Goal: Information Seeking & Learning: Find specific fact

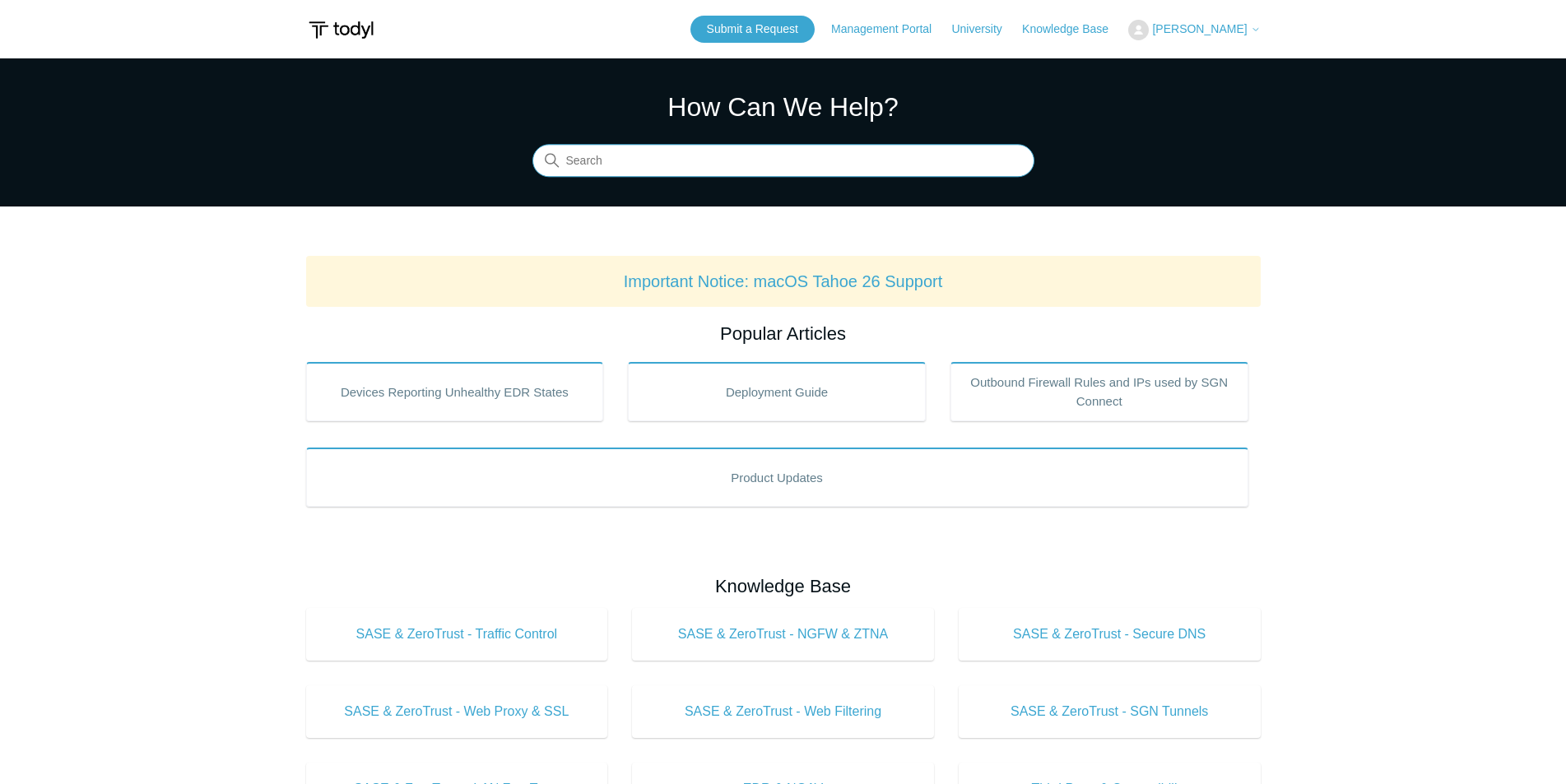
click at [651, 158] on input "Search" at bounding box center [783, 161] width 502 height 33
type input "dallas subnet"
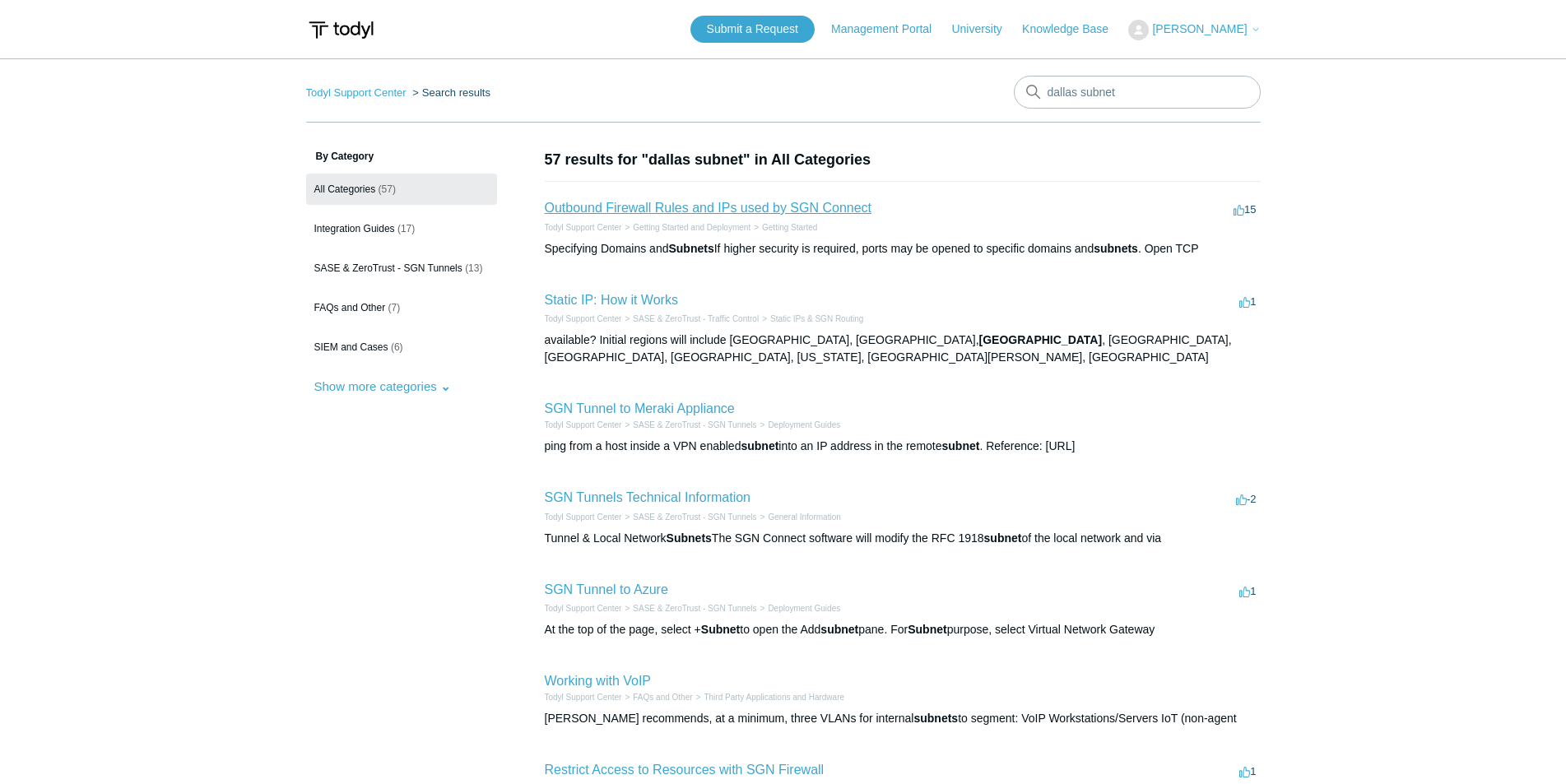
click at [720, 207] on link "Outbound Firewall Rules and IPs used by SGN Connect" at bounding box center [708, 207] width 327 height 14
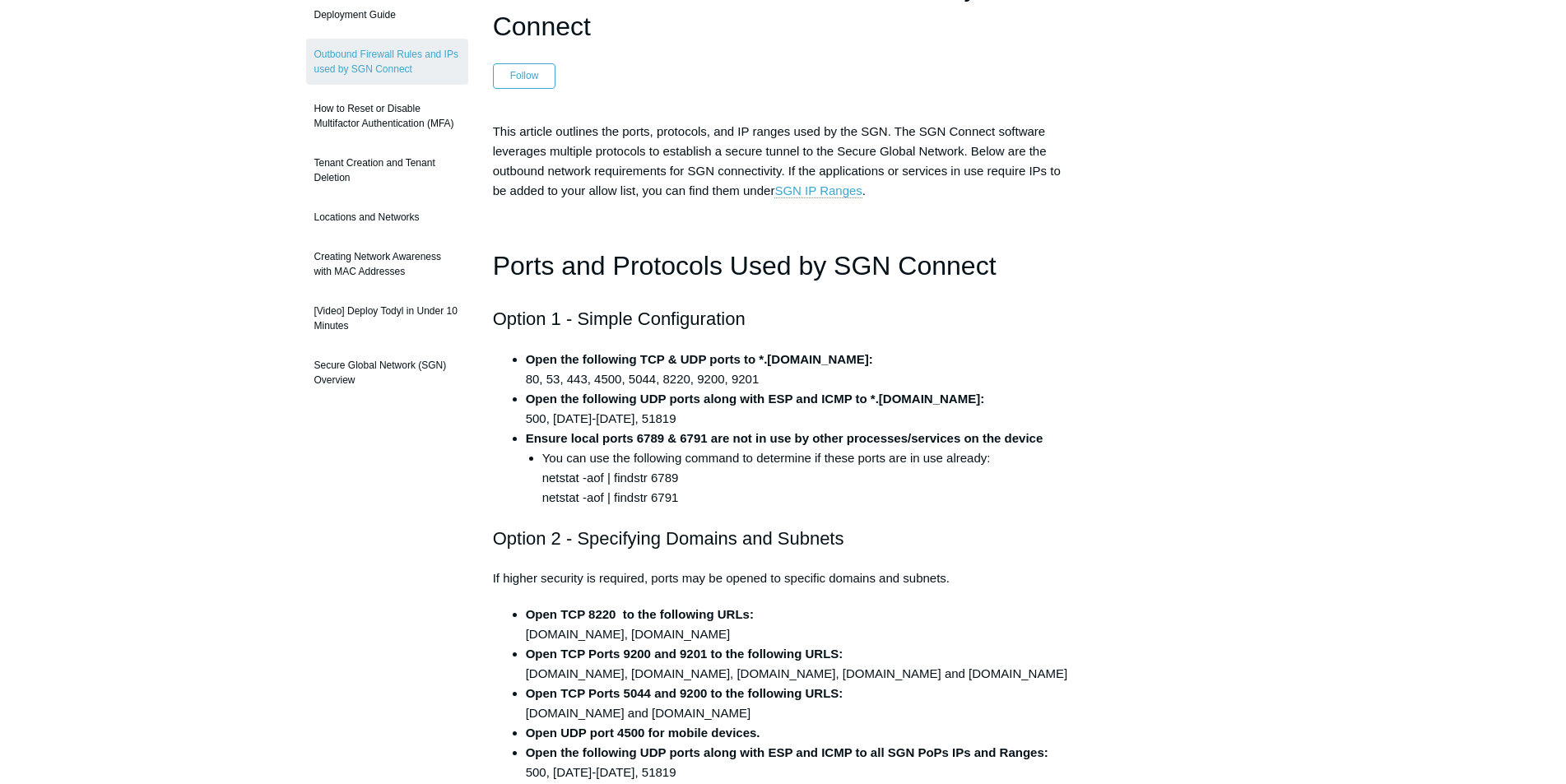
scroll to position [247, 0]
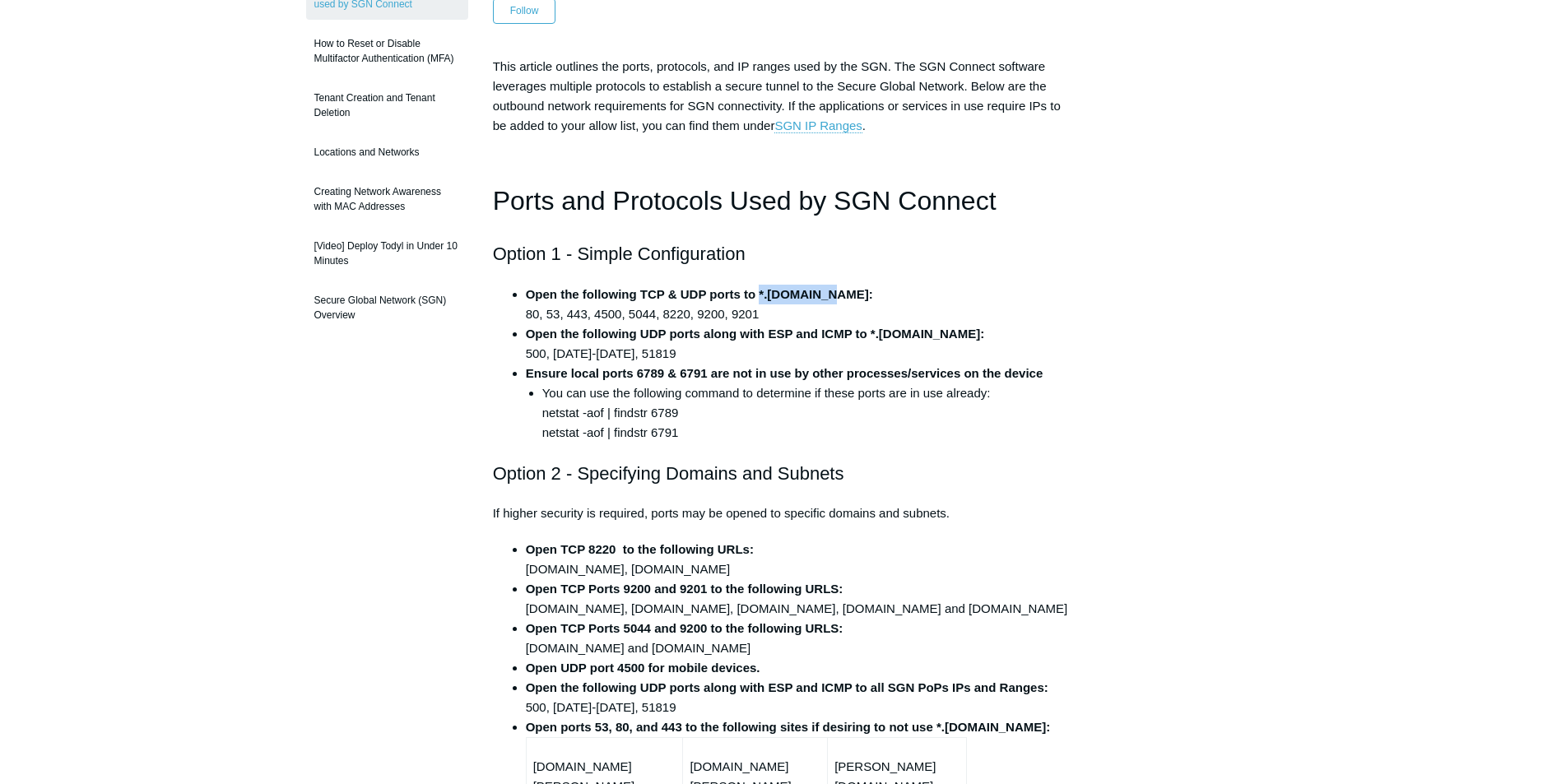
drag, startPoint x: 758, startPoint y: 294, endPoint x: 822, endPoint y: 290, distance: 64.1
click at [822, 290] on strong "Open the following TCP & UDP ports to *.[DOMAIN_NAME]:" at bounding box center [699, 294] width 347 height 14
copy strong "*.[DOMAIN_NAME]"
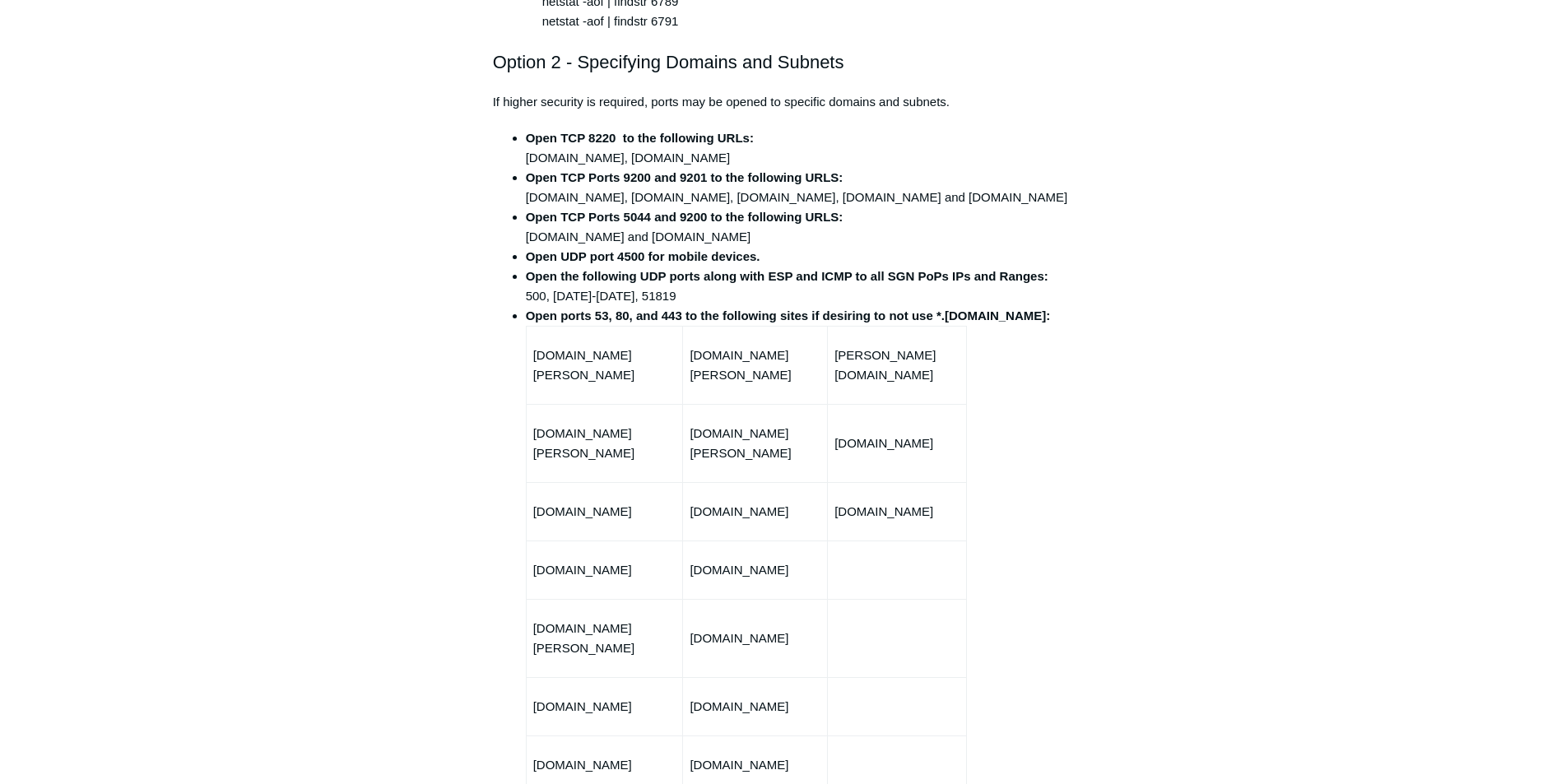
scroll to position [493, 0]
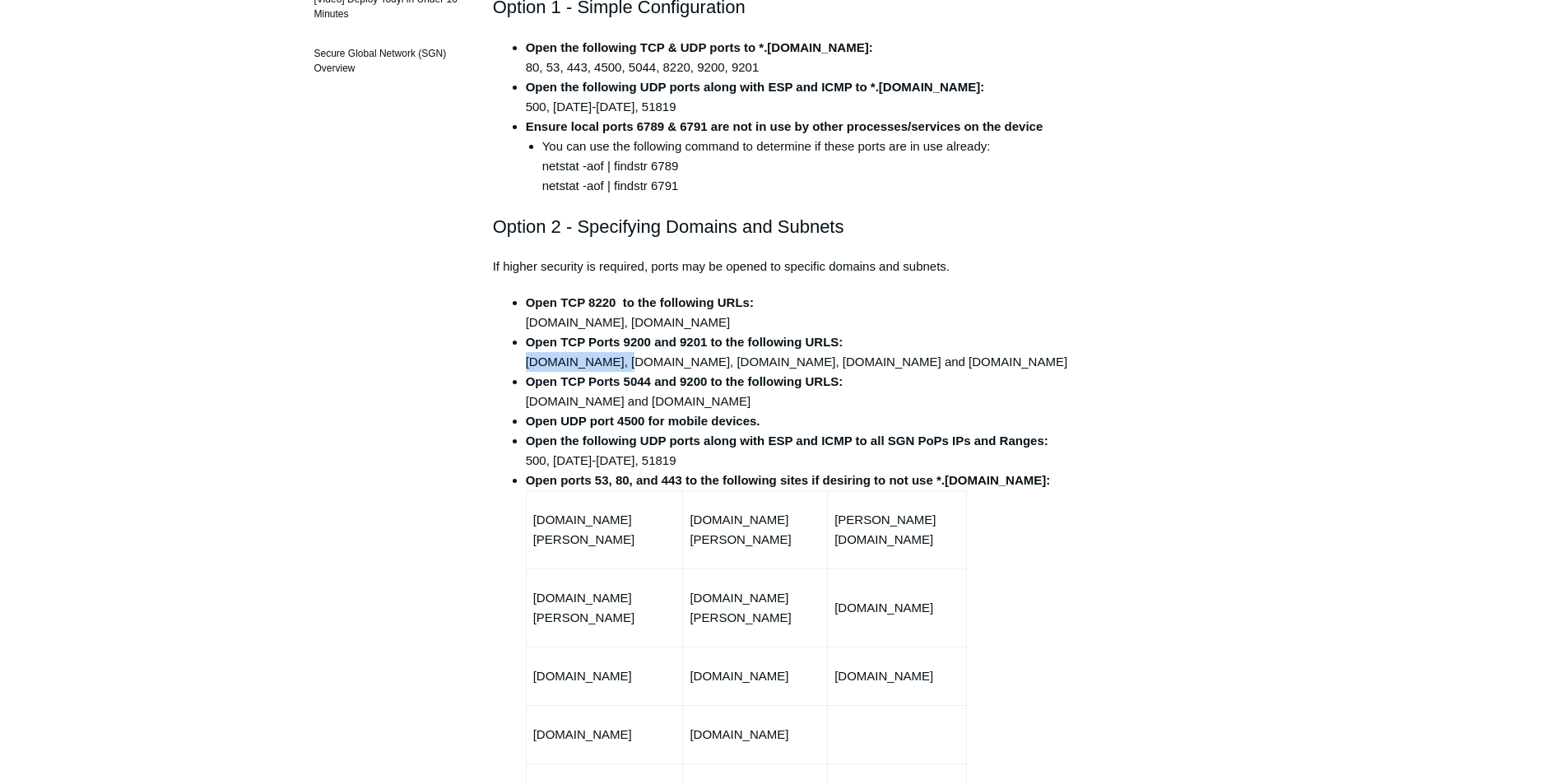
drag, startPoint x: 526, startPoint y: 364, endPoint x: 614, endPoint y: 365, distance: 88.0
click at [614, 365] on li "Open TCP Ports 9200 and 9201 to the following URLS: [DOMAIN_NAME], [DOMAIN_NAME…" at bounding box center [800, 351] width 548 height 39
copy li "[DOMAIN_NAME]"
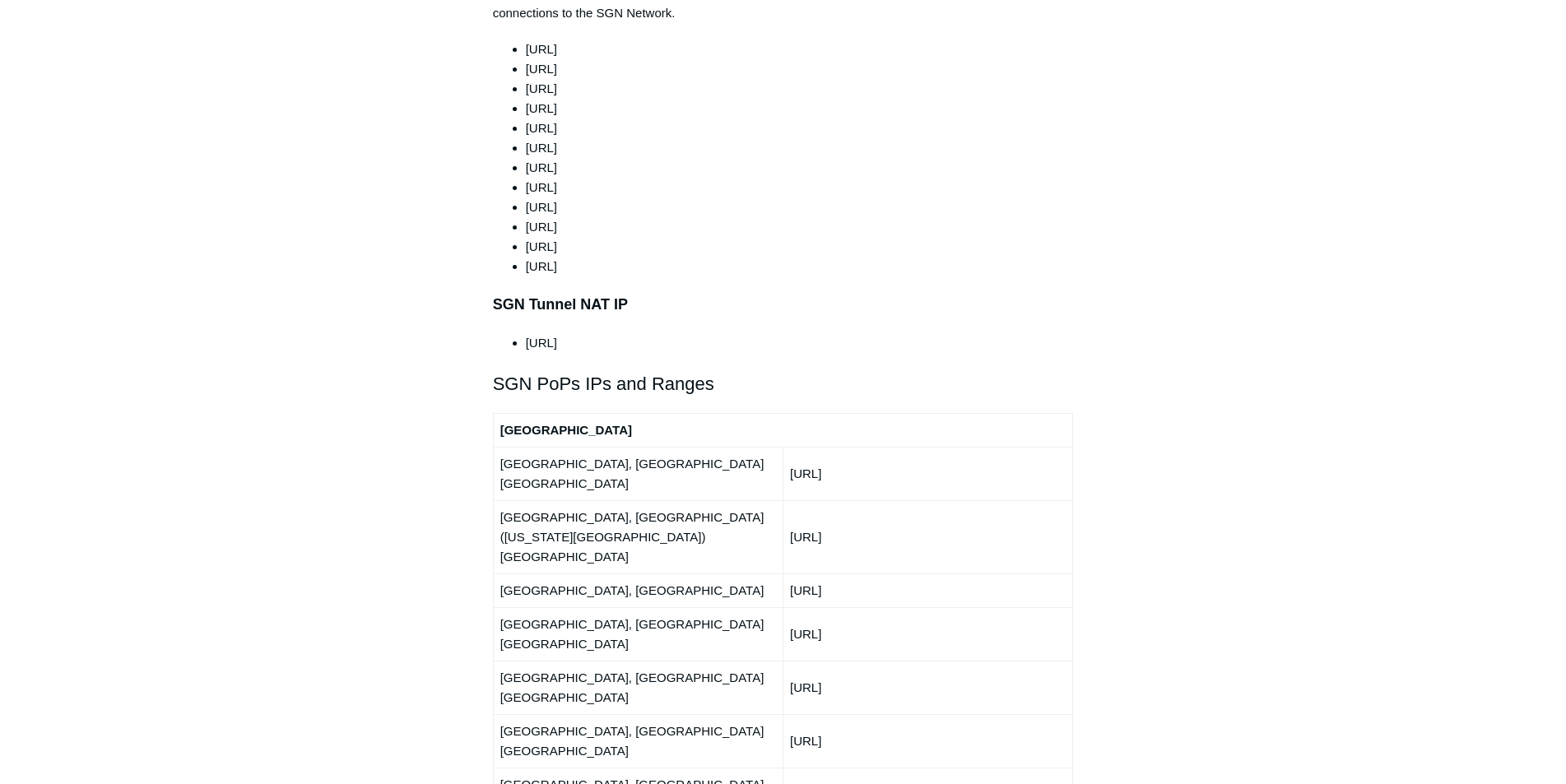
scroll to position [1727, 0]
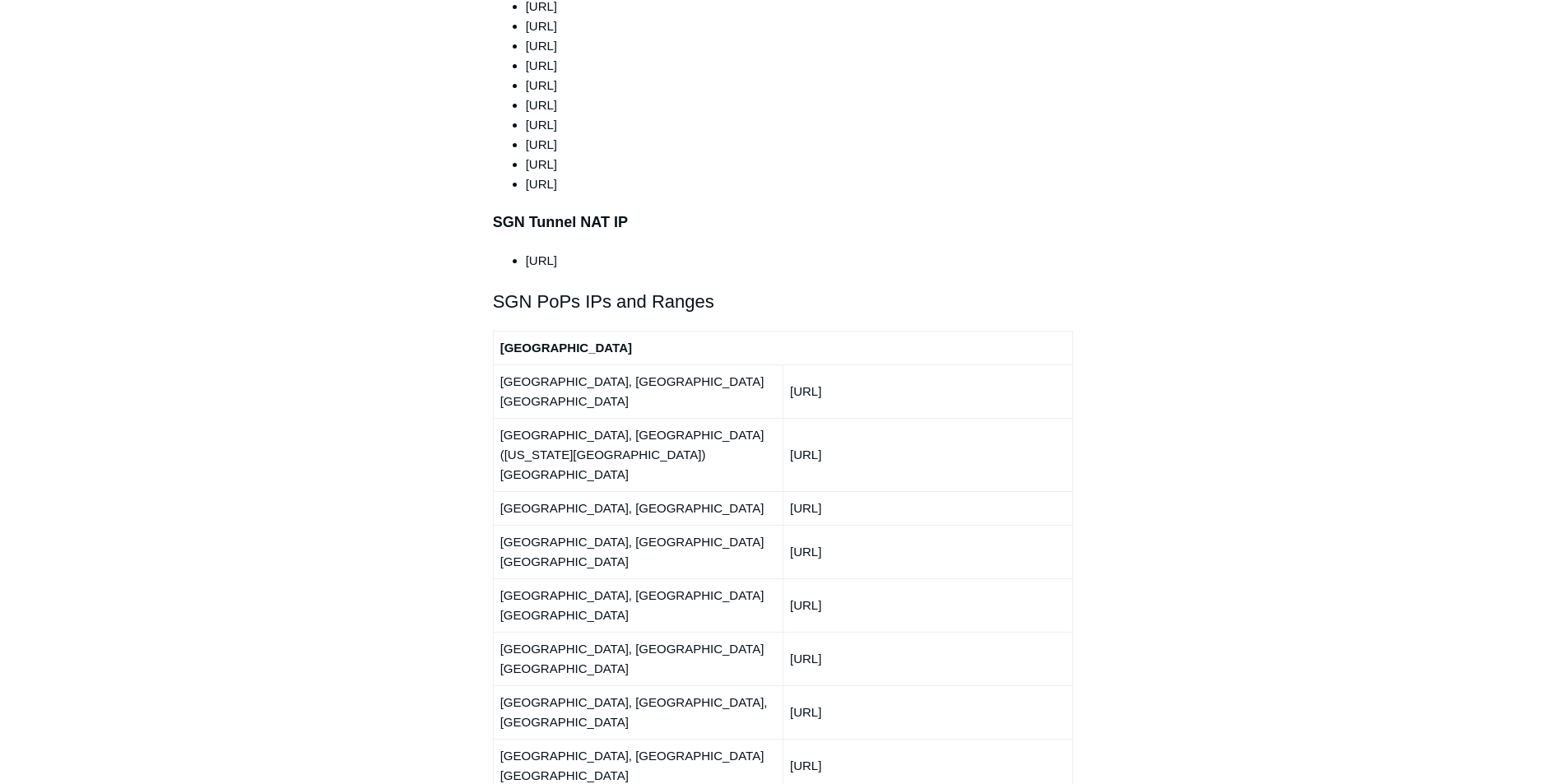
drag, startPoint x: 792, startPoint y: 479, endPoint x: 884, endPoint y: 479, distance: 92.0
click at [884, 578] on td "[URL]" at bounding box center [927, 605] width 290 height 54
copy td "[URL]"
drag, startPoint x: 792, startPoint y: 515, endPoint x: 885, endPoint y: 517, distance: 93.0
click at [885, 632] on td "[URL]" at bounding box center [927, 659] width 290 height 54
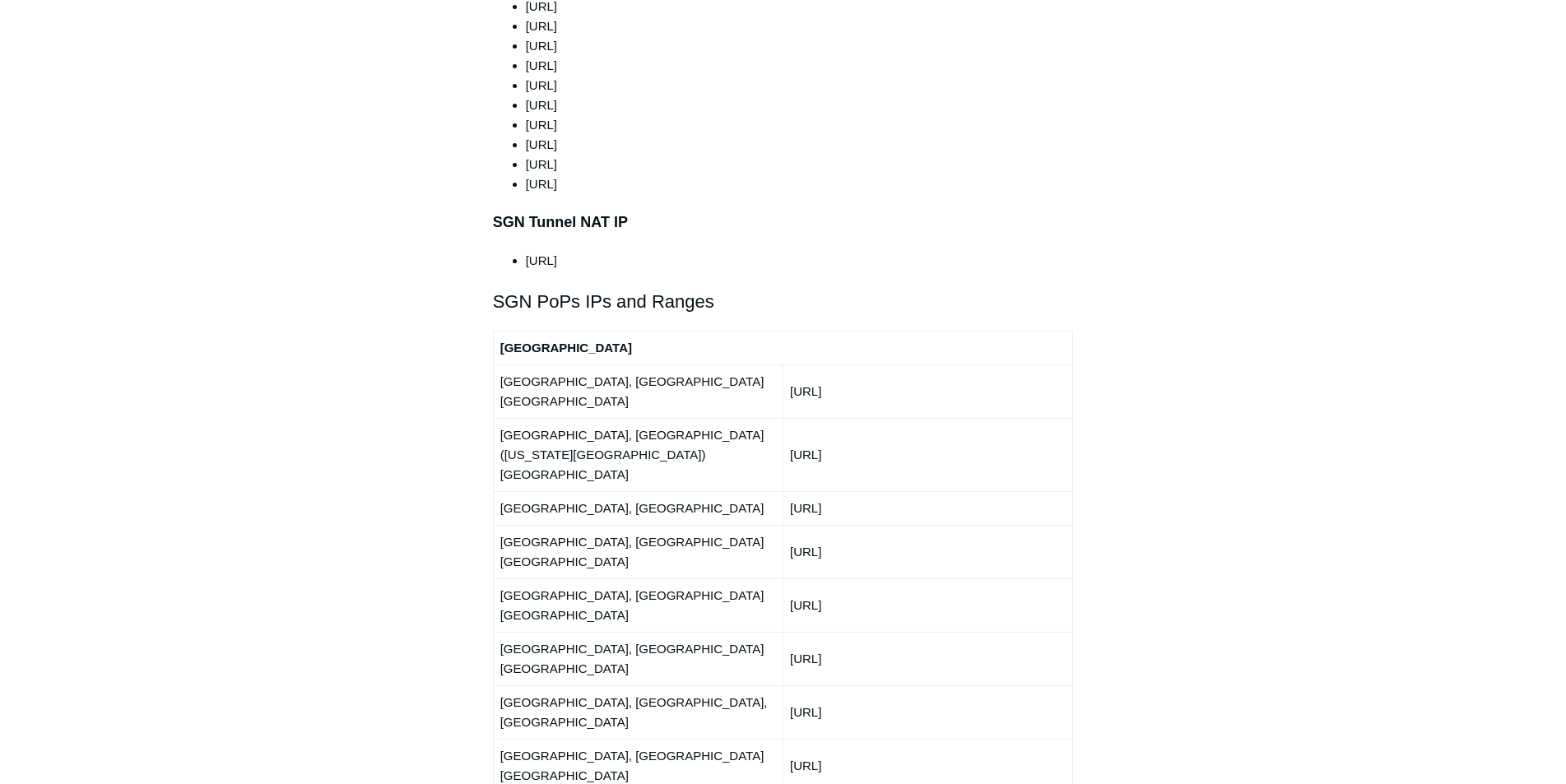
copy td "[URL]"
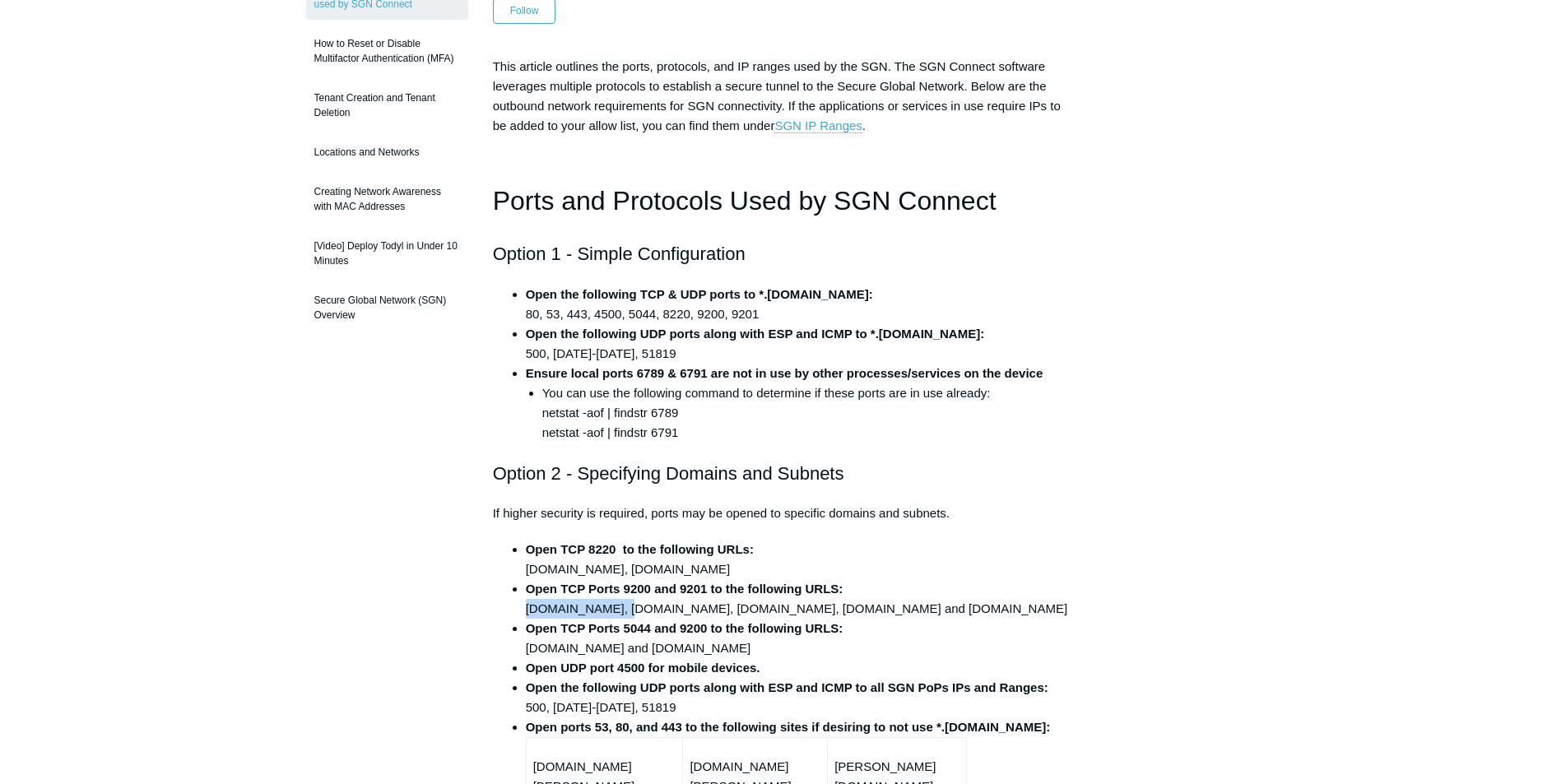
scroll to position [0, 0]
